Goal: Information Seeking & Learning: Learn about a topic

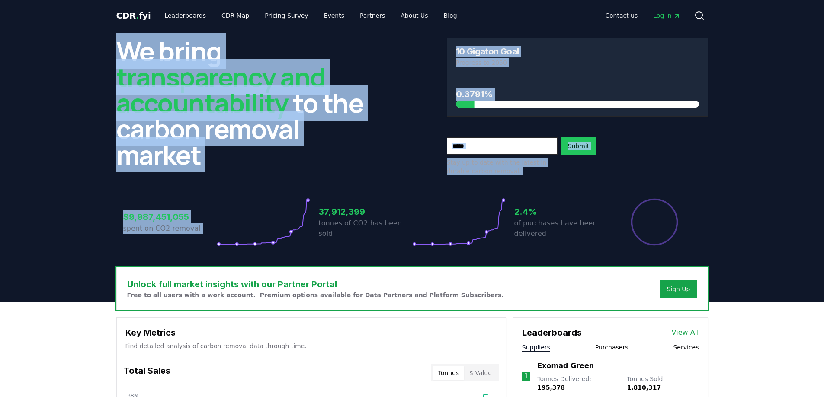
drag, startPoint x: 205, startPoint y: 154, endPoint x: 113, endPoint y: 50, distance: 138.8
click at [113, 50] on div "We bring transparency and accountability to the carbon removal market 10 Gigato…" at bounding box center [411, 149] width 605 height 236
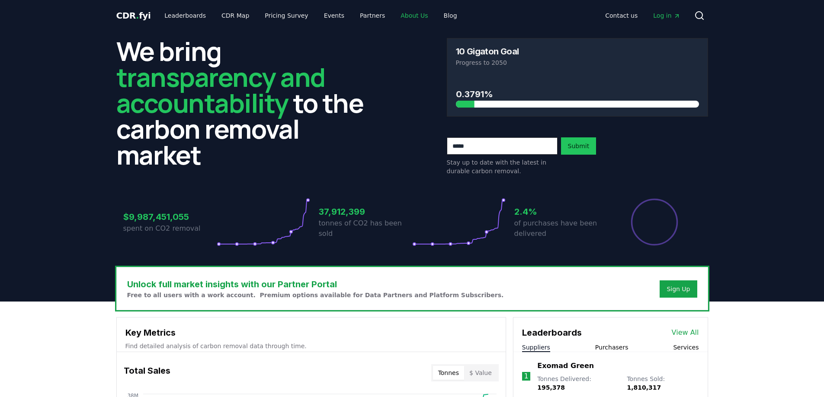
click at [403, 17] on link "About Us" at bounding box center [414, 16] width 41 height 16
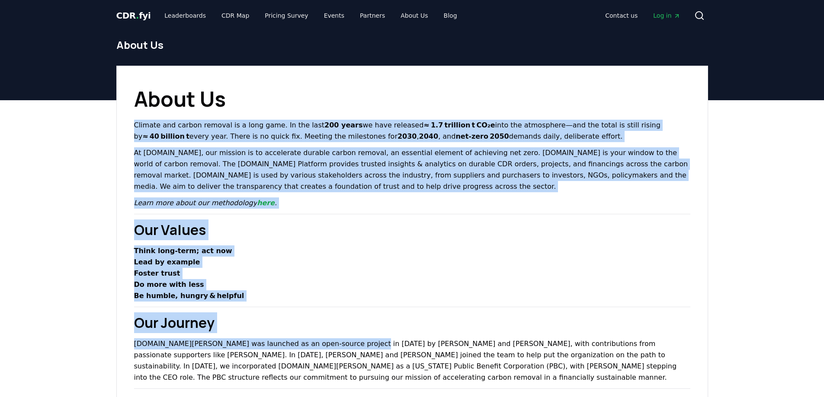
drag, startPoint x: 264, startPoint y: 115, endPoint x: 346, endPoint y: 338, distance: 237.8
drag, startPoint x: 346, startPoint y: 338, endPoint x: 415, endPoint y: 91, distance: 255.9
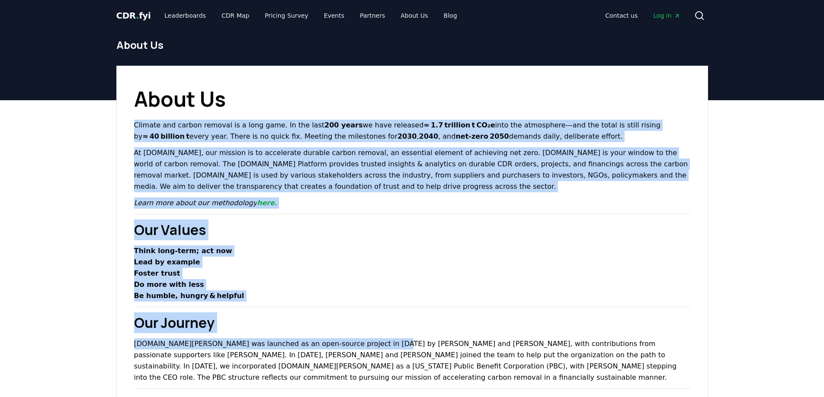
click at [455, 141] on strong "net‑zero 2050" at bounding box center [481, 136] width 53 height 8
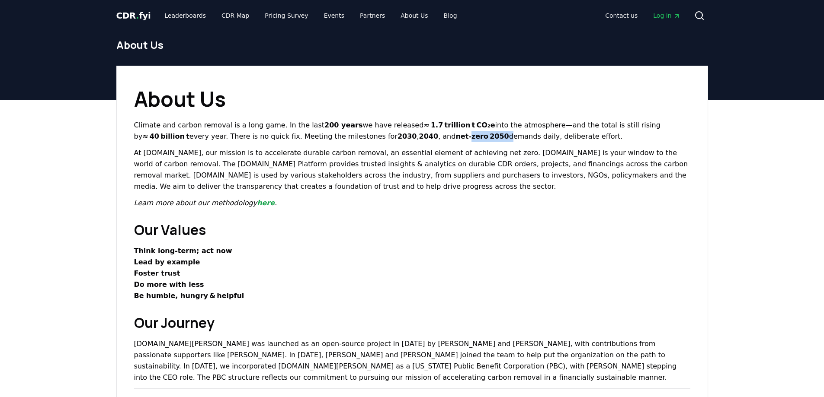
click at [455, 141] on strong "net‑zero 2050" at bounding box center [481, 136] width 53 height 8
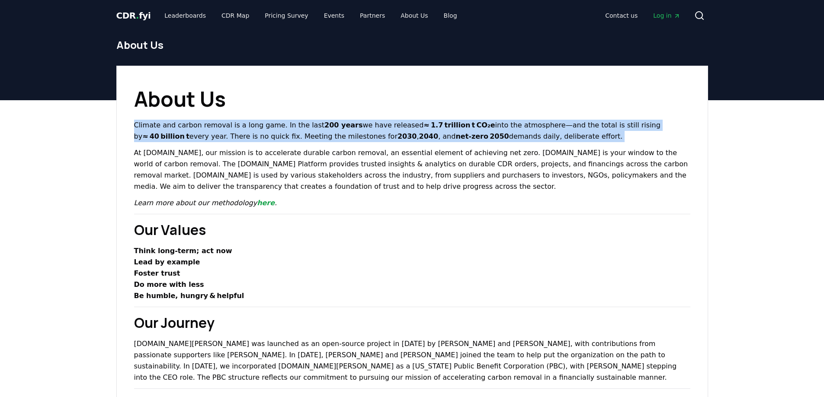
click at [455, 141] on strong "net‑zero 2050" at bounding box center [481, 136] width 53 height 8
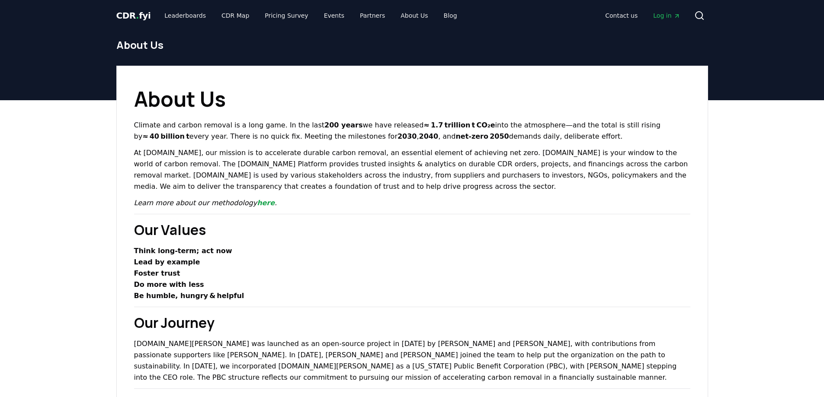
click at [383, 158] on p "At [DOMAIN_NAME], our mission is to accelerate durable carbon removal, an essen…" at bounding box center [412, 169] width 556 height 45
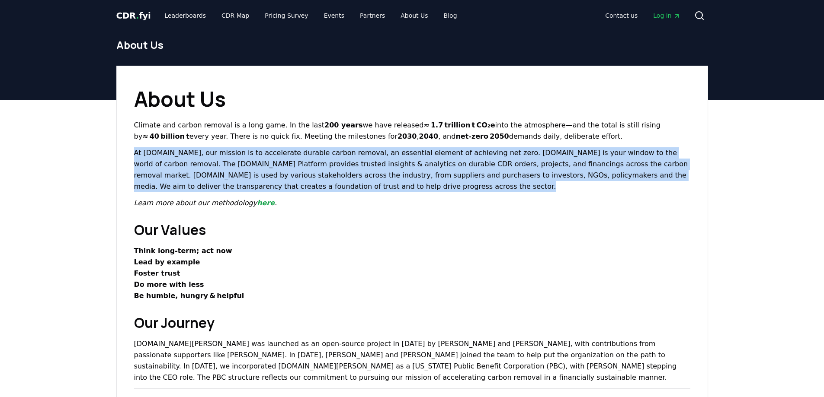
click at [383, 158] on p "At [DOMAIN_NAME], our mission is to accelerate durable carbon removal, an essen…" at bounding box center [412, 169] width 556 height 45
drag, startPoint x: 383, startPoint y: 158, endPoint x: 380, endPoint y: 190, distance: 32.2
click at [380, 190] on p "At [DOMAIN_NAME], our mission is to accelerate durable carbon removal, an essen…" at bounding box center [412, 169] width 556 height 45
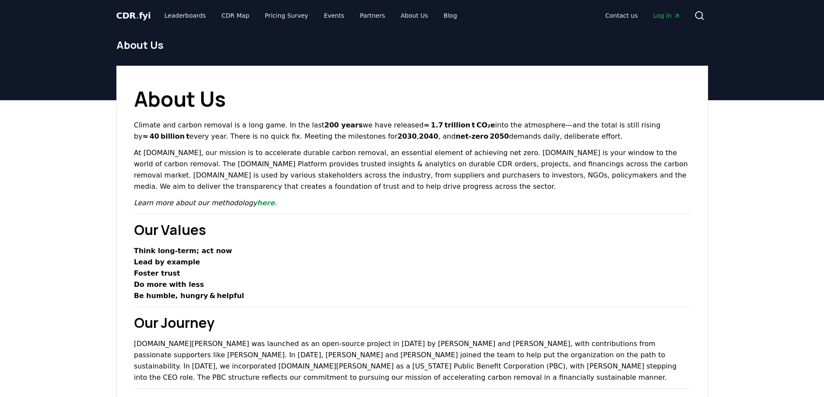
click at [384, 198] on p "Learn more about our methodology here ." at bounding box center [412, 203] width 556 height 11
click at [614, 13] on link "Contact us" at bounding box center [621, 16] width 46 height 16
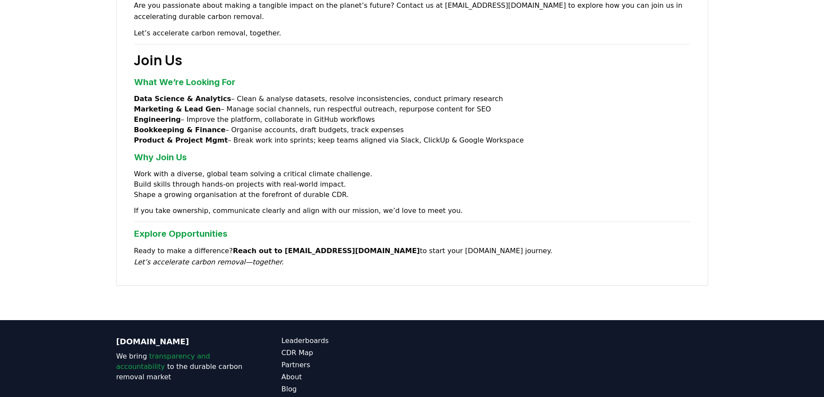
scroll to position [624, 0]
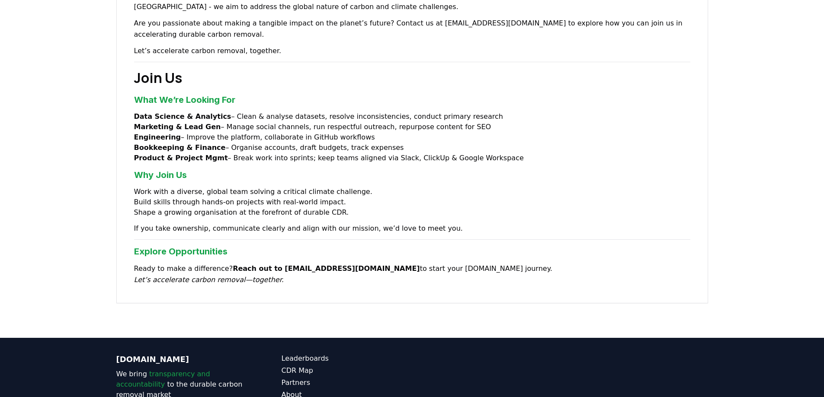
drag, startPoint x: 425, startPoint y: 284, endPoint x: 426, endPoint y: 262, distance: 22.1
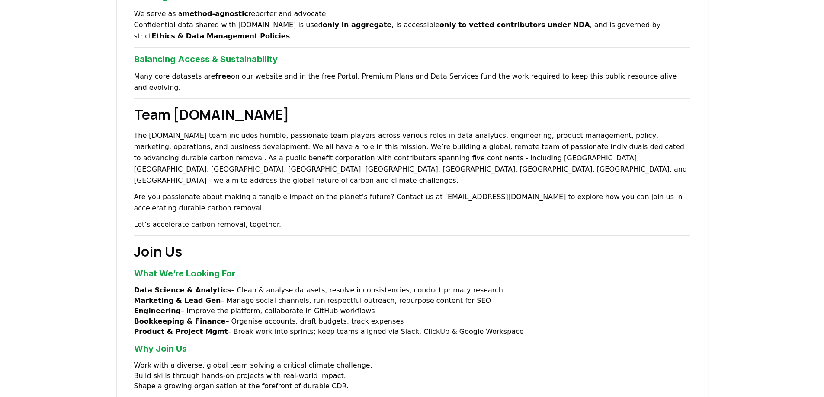
scroll to position [0, 0]
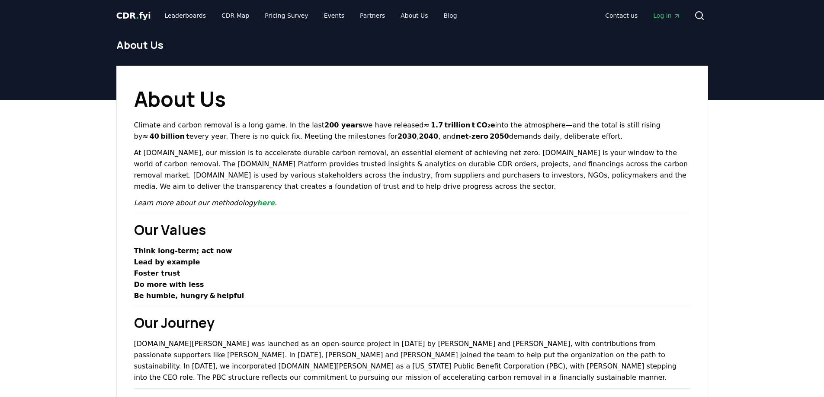
drag, startPoint x: 357, startPoint y: 300, endPoint x: 392, endPoint y: 146, distance: 157.4
